Goal: Information Seeking & Learning: Learn about a topic

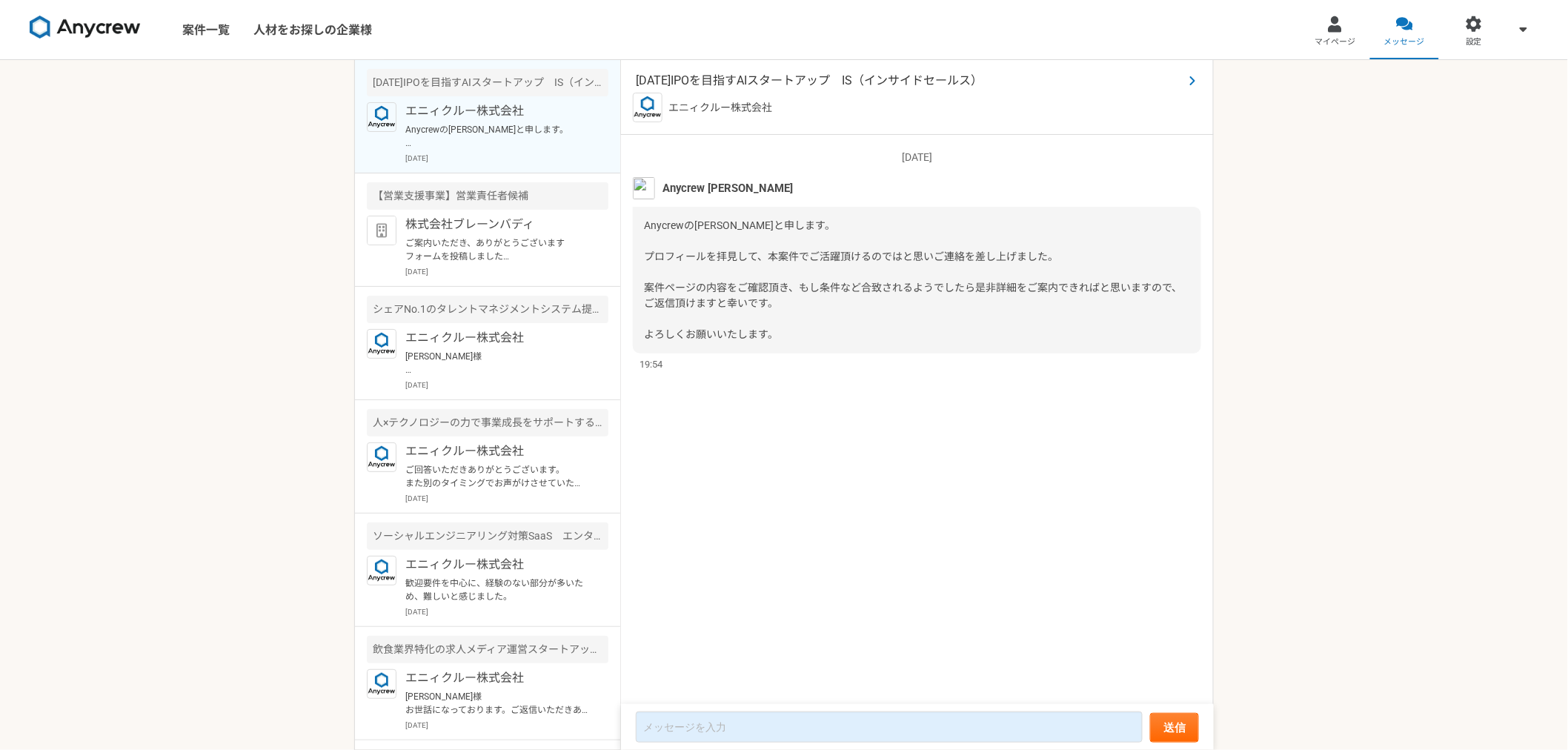
click at [784, 75] on span "[DATE]IPOを目指すAIスタートアップ　IS（インサイドセールス）" at bounding box center [910, 80] width 548 height 18
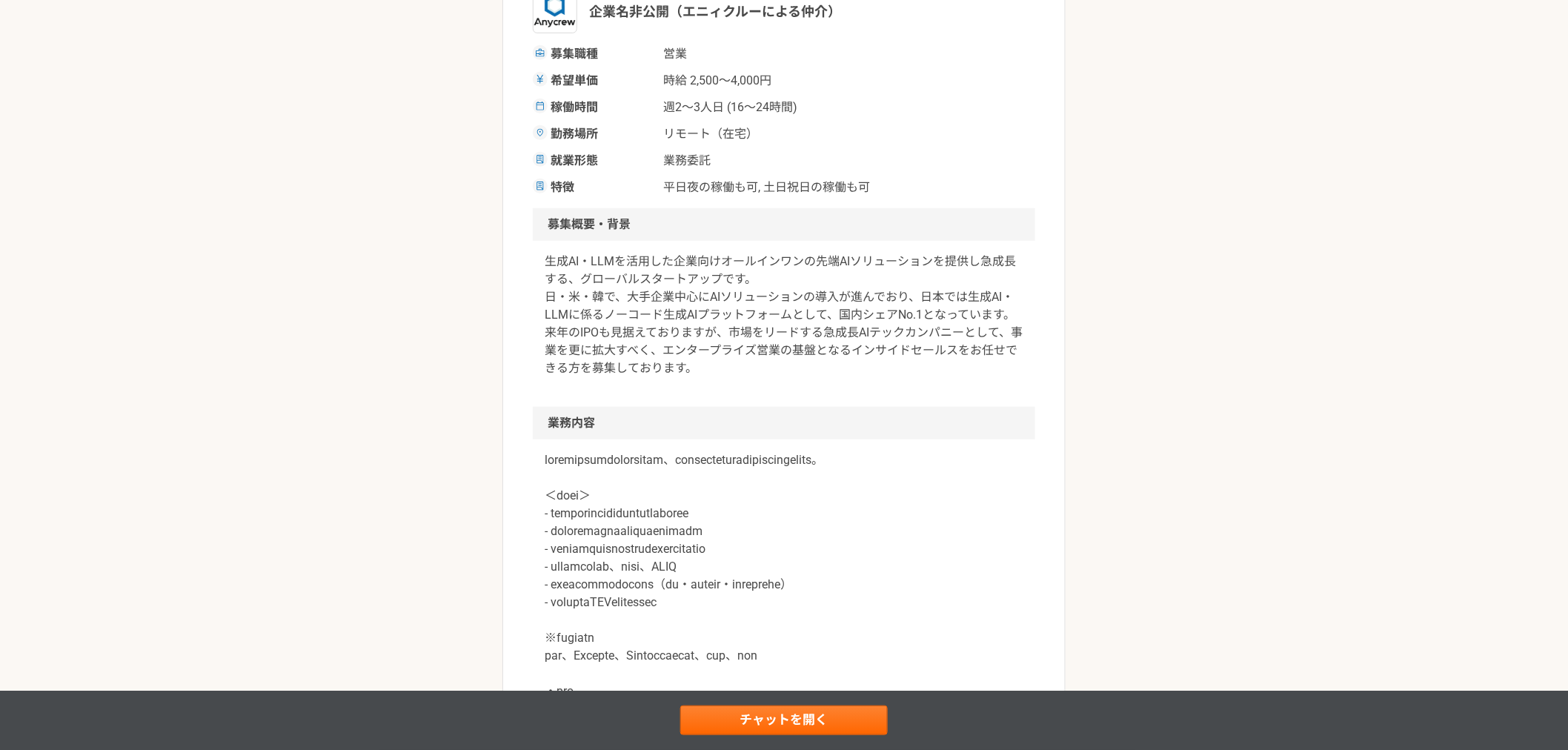
scroll to position [274, 0]
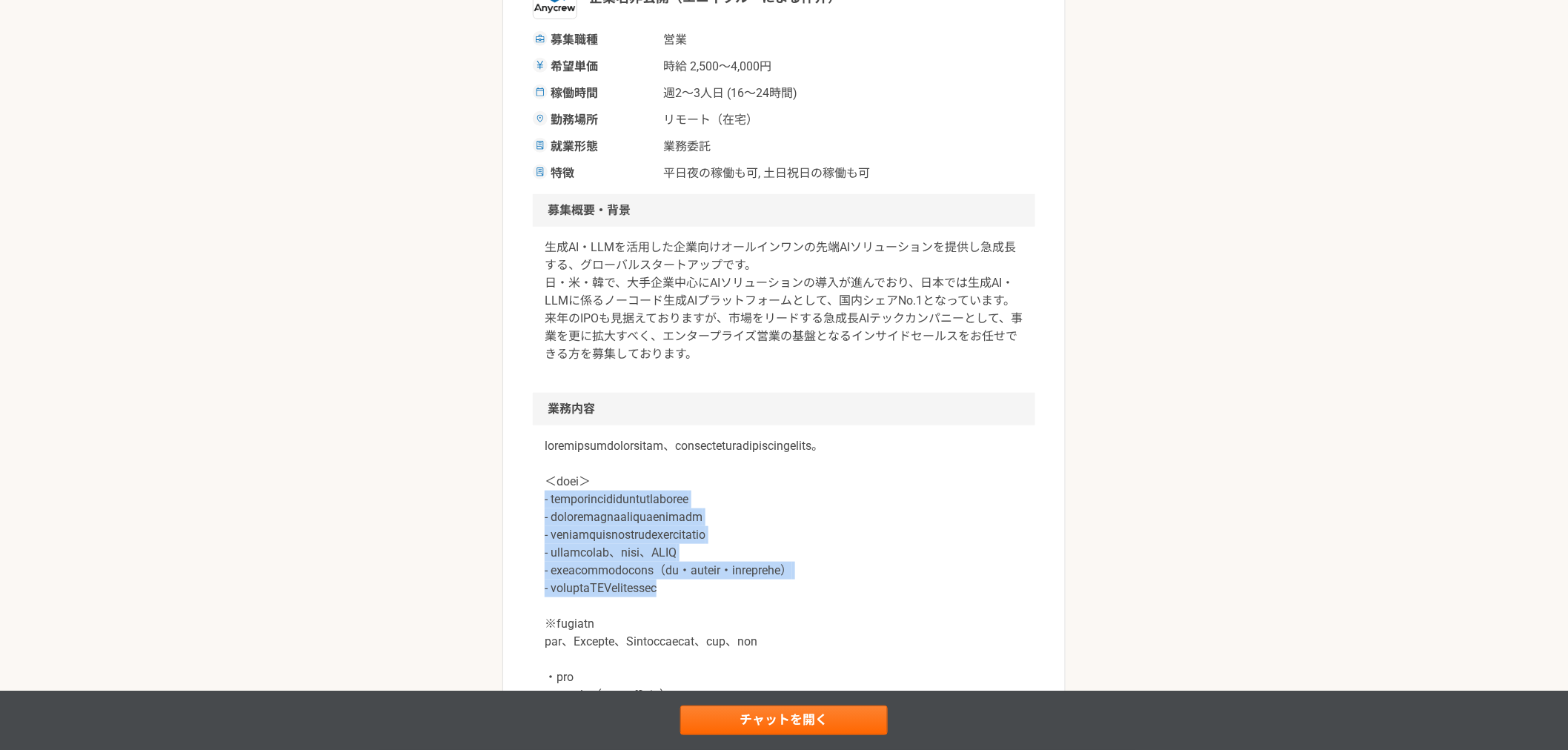
drag, startPoint x: 538, startPoint y: 516, endPoint x: 935, endPoint y: 600, distance: 405.8
click at [934, 610] on div at bounding box center [784, 642] width 502 height 433
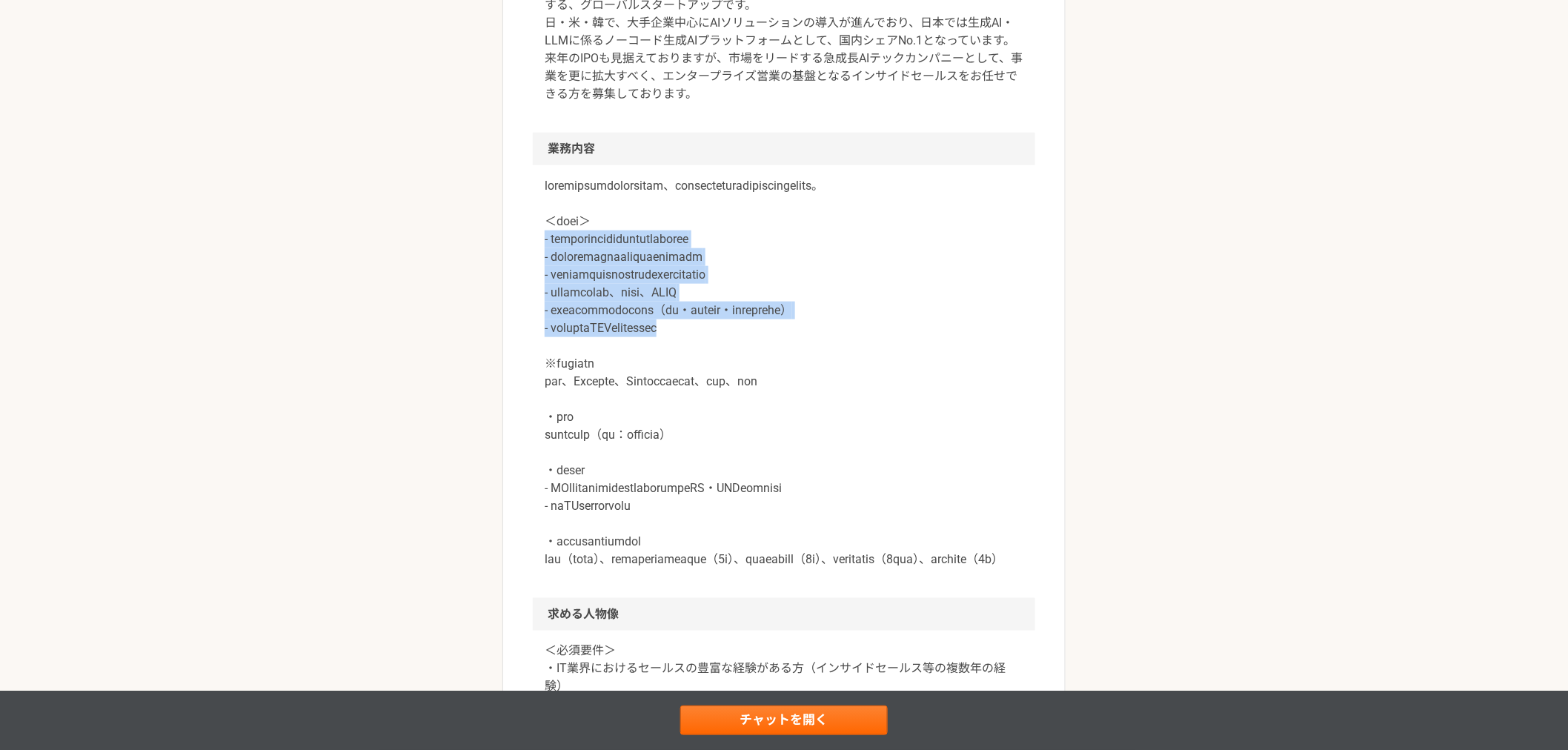
scroll to position [550, 0]
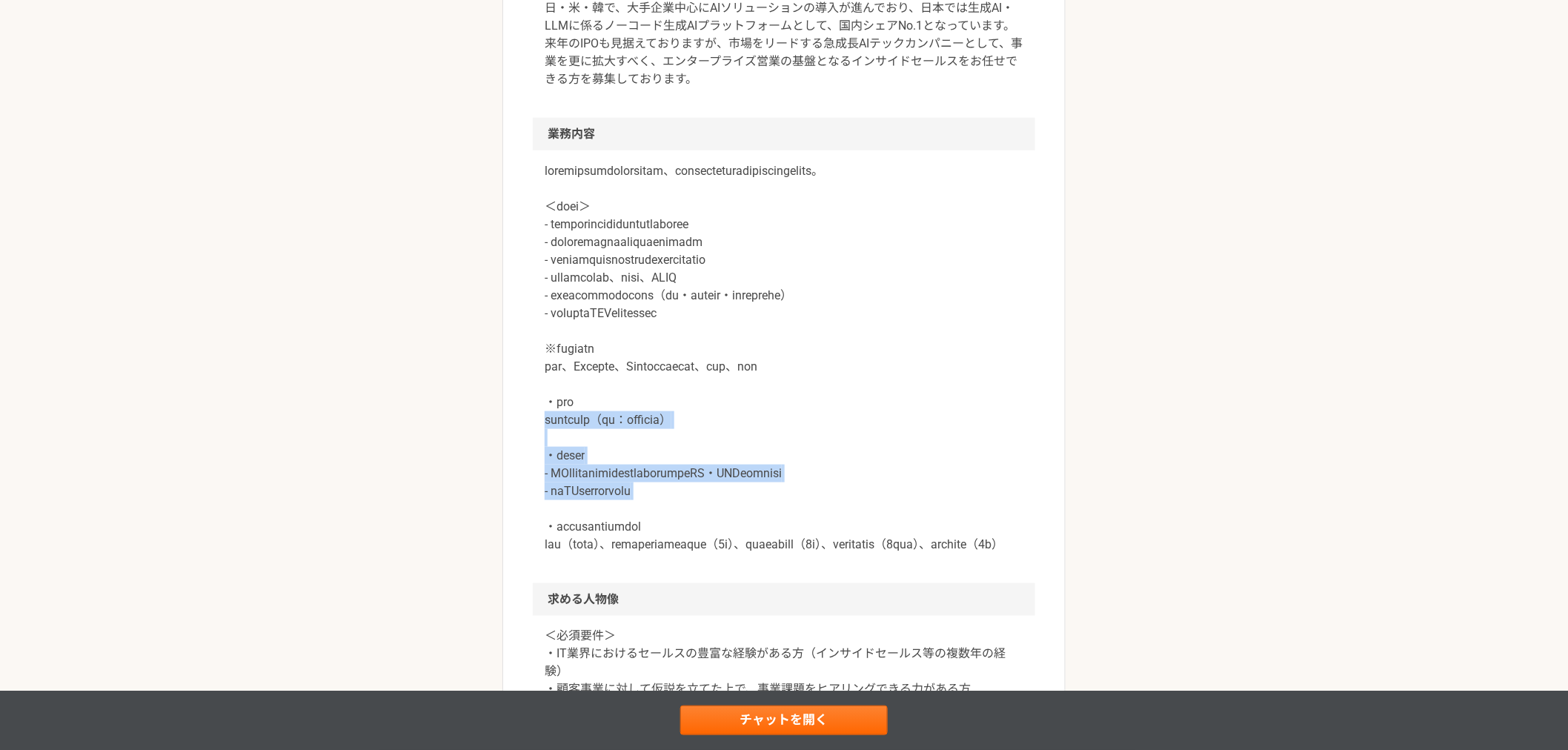
drag, startPoint x: 517, startPoint y: 434, endPoint x: 950, endPoint y: 521, distance: 441.7
click at [950, 521] on article "営業 [DATE]IPOを目指すAIスタートアップ　IS（インサイドセールス） 業務委託 平日夜の稼働も可 土日祝日の稼働も可 企業名非公開（エニィクルーによ…" at bounding box center [784, 547] width 563 height 2015
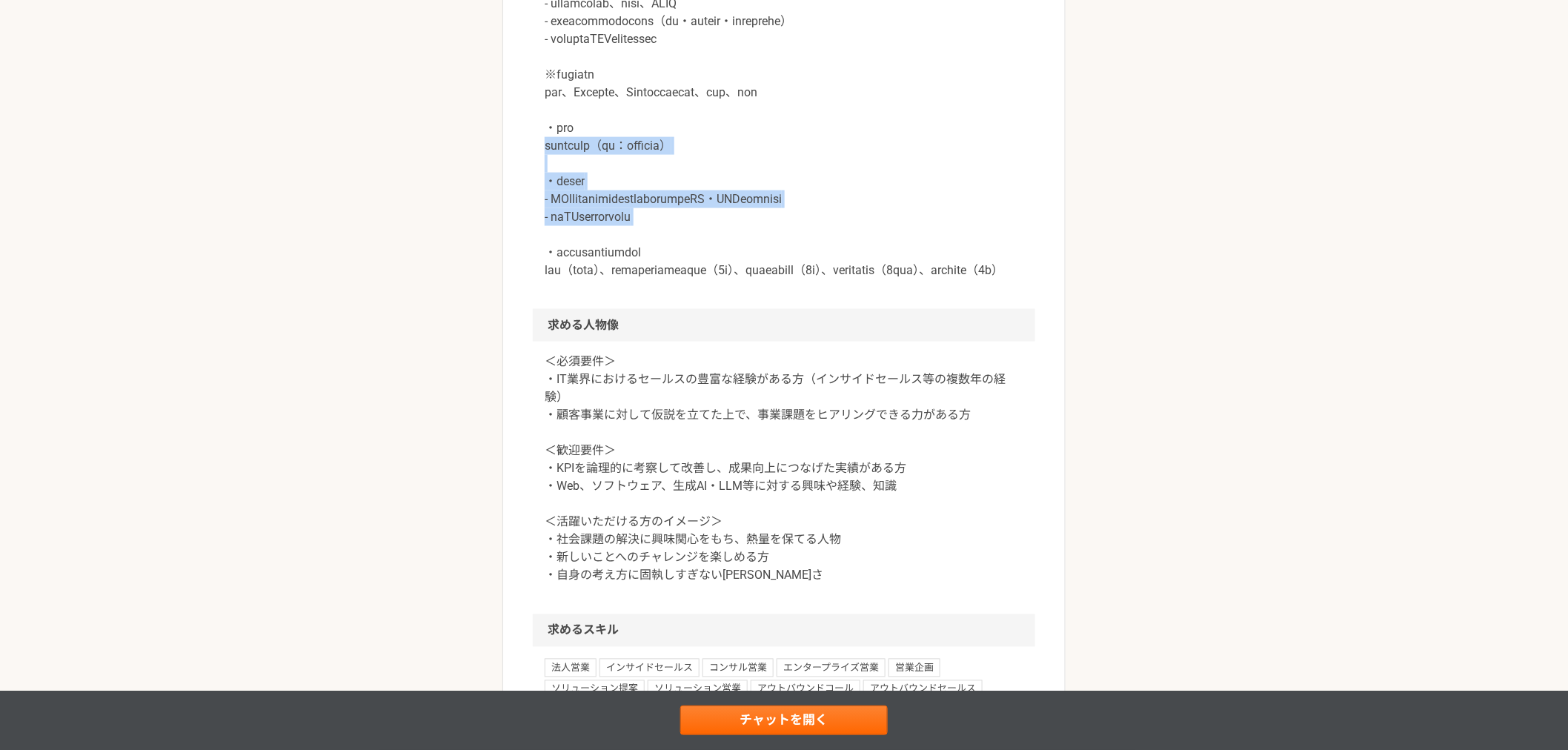
scroll to position [1098, 0]
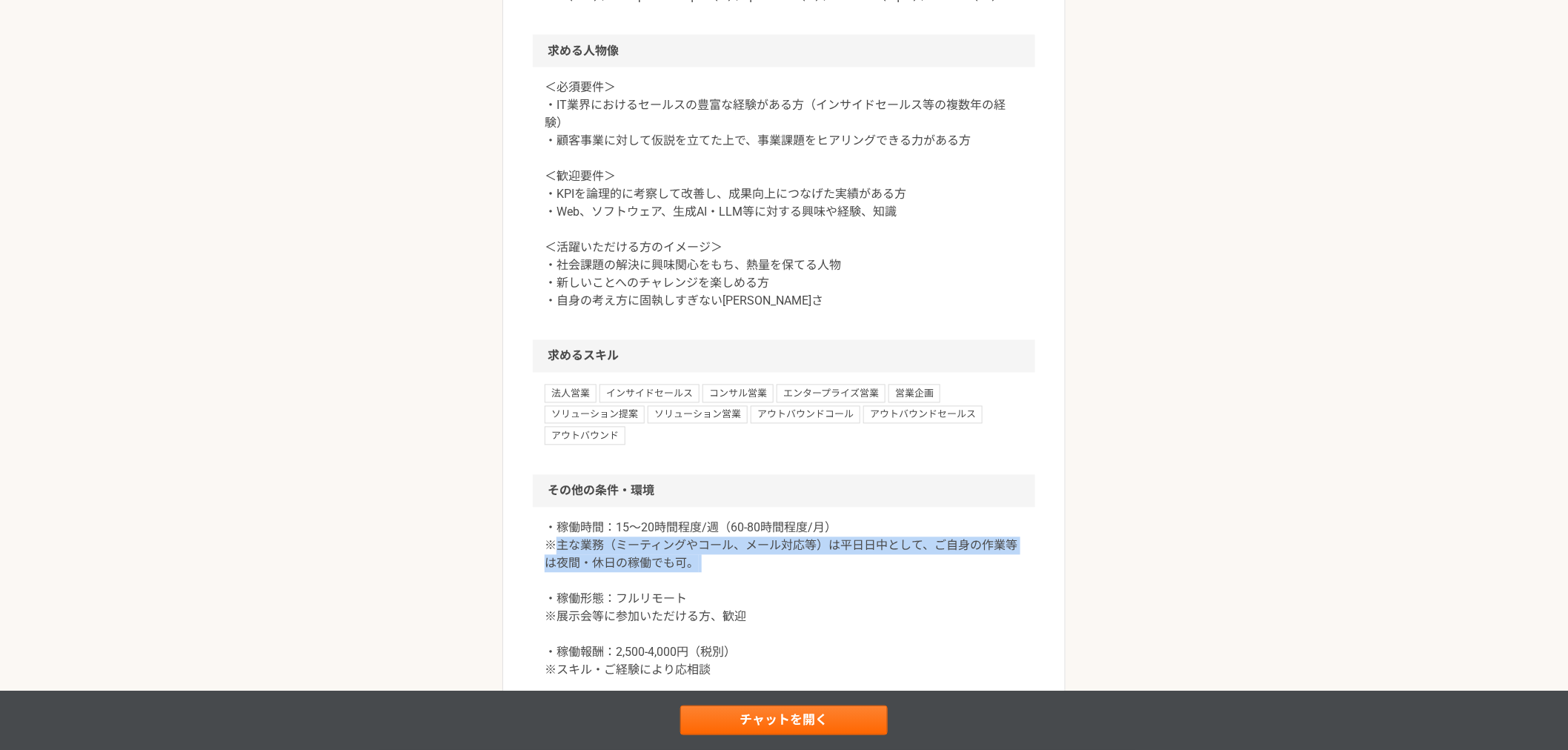
drag, startPoint x: 553, startPoint y: 588, endPoint x: 930, endPoint y: 610, distance: 377.6
click at [930, 610] on p "・稼働時間：15〜20時間程度/週（60-80時間程度/月） ※主な業務（ミーティングやコール、メール対応等）は平日日中として、ご自身の作業等は夜間・休日の稼…" at bounding box center [783, 617] width 478 height 196
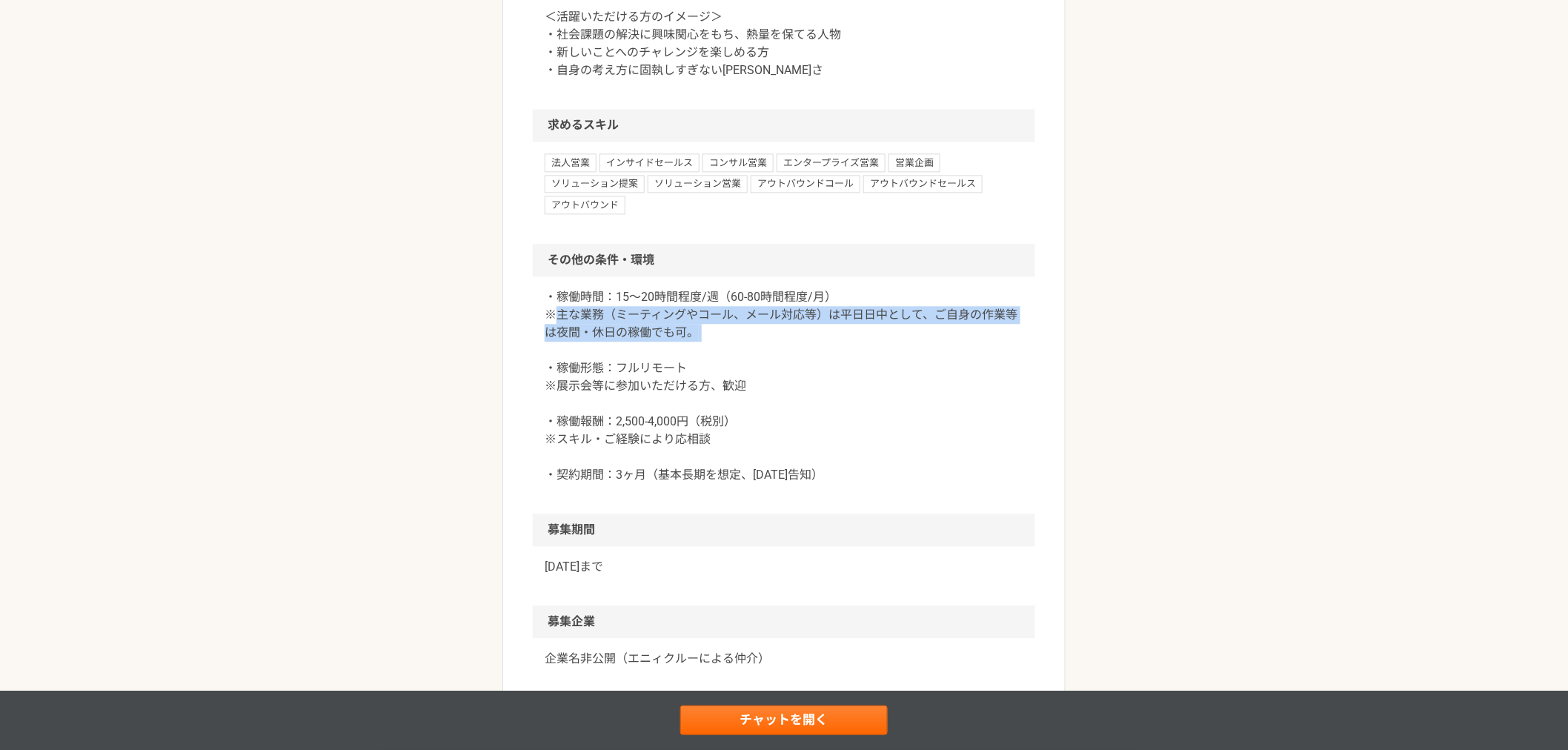
scroll to position [1373, 0]
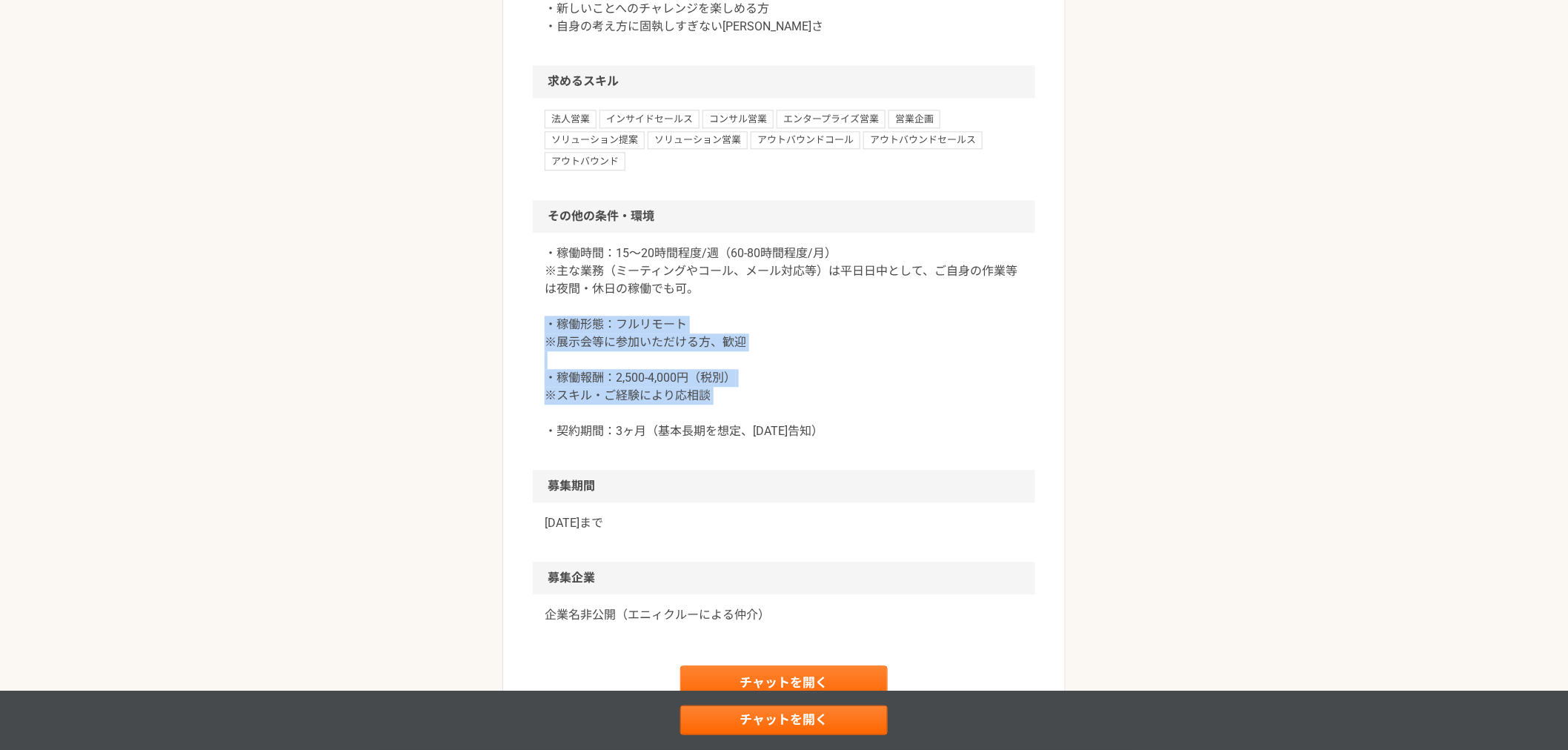
drag, startPoint x: 571, startPoint y: 364, endPoint x: 837, endPoint y: 443, distance: 277.5
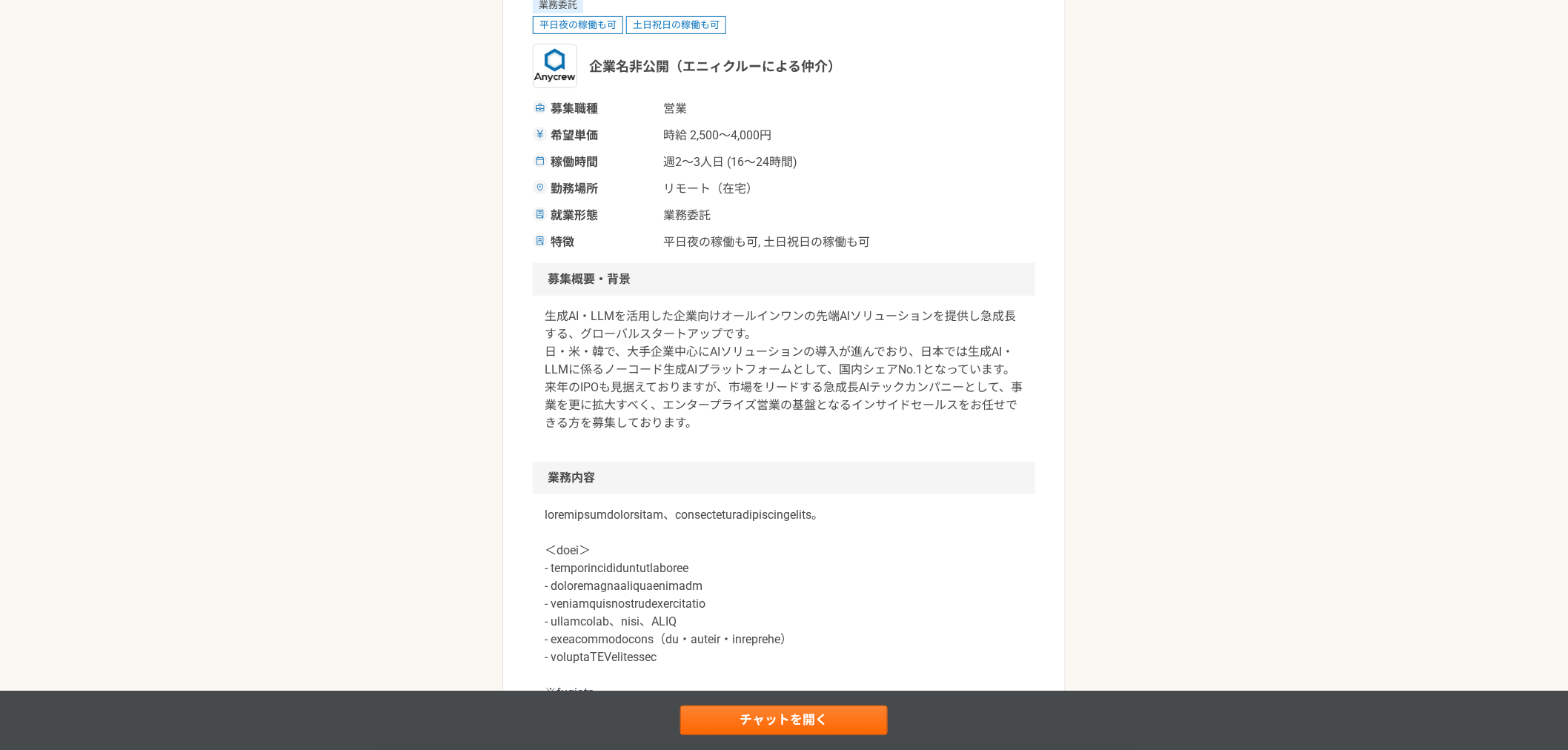
scroll to position [0, 0]
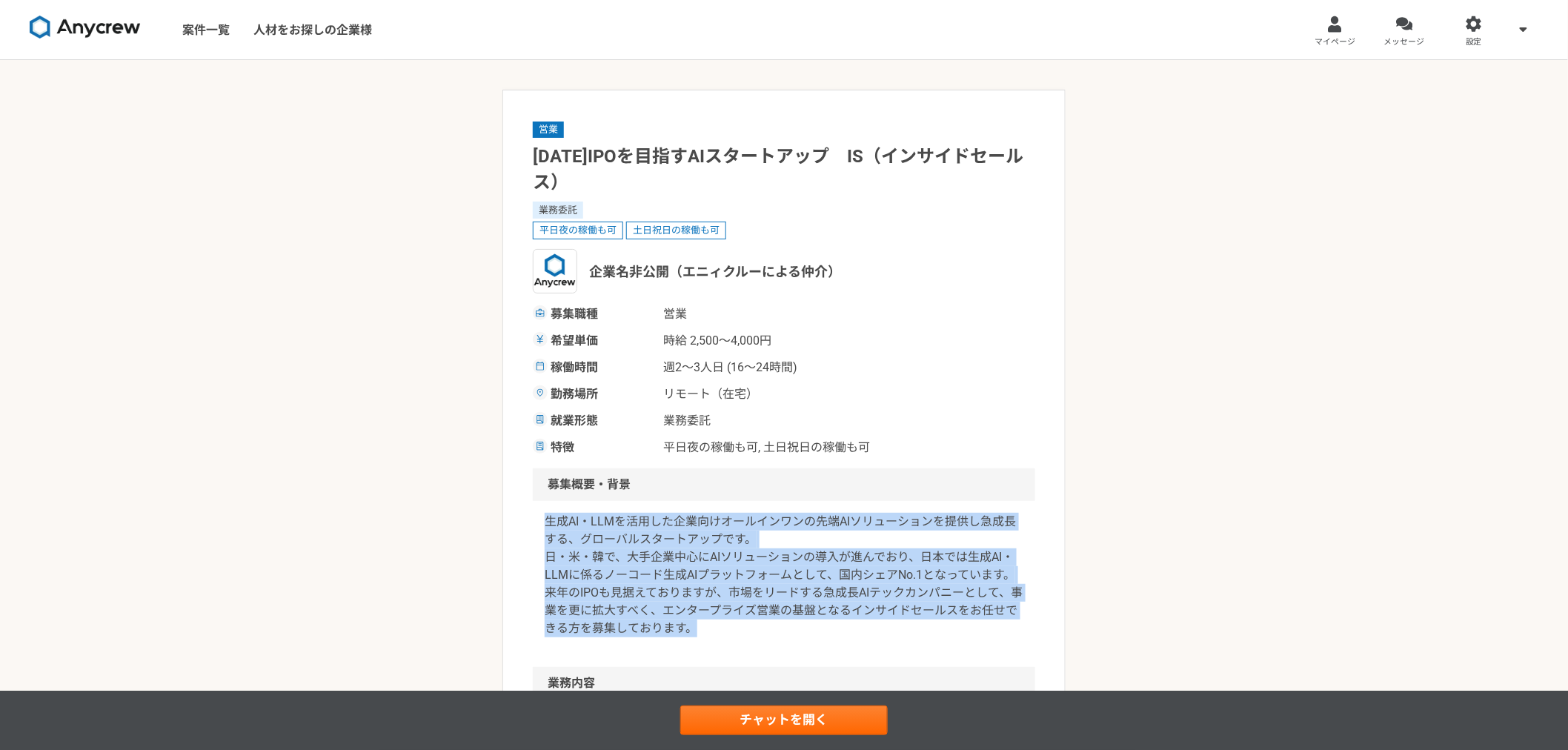
drag, startPoint x: 534, startPoint y: 523, endPoint x: 909, endPoint y: 643, distance: 393.7
